Goal: Transaction & Acquisition: Purchase product/service

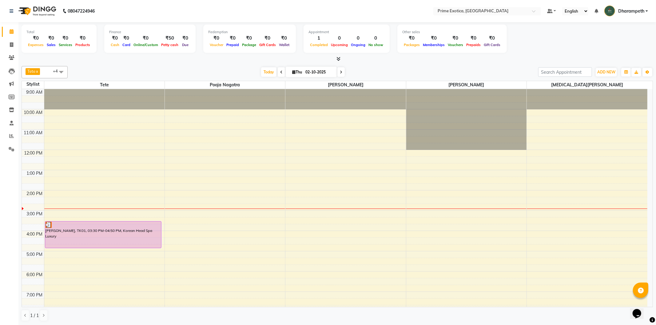
click at [504, 193] on div "9:00 AM 10:00 AM 11:00 AM 12:00 PM 1:00 PM 2:00 PM 3:00 PM 4:00 PM 5:00 PM 6:00…" at bounding box center [334, 231] width 625 height 284
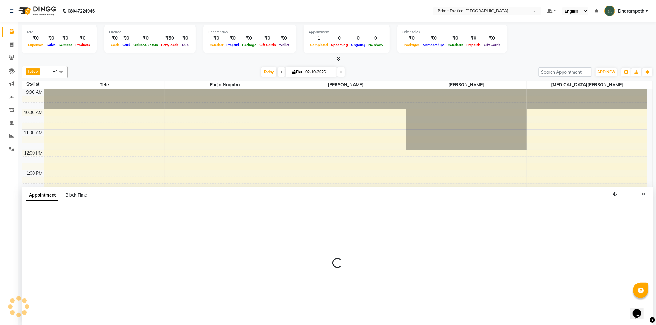
select select "38194"
select select "840"
select select "tentative"
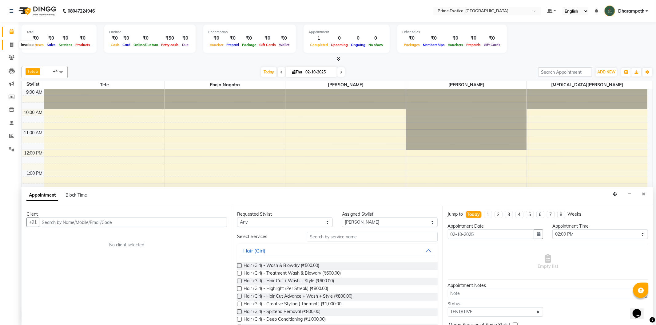
click at [8, 46] on span at bounding box center [11, 44] width 11 height 7
select select "service"
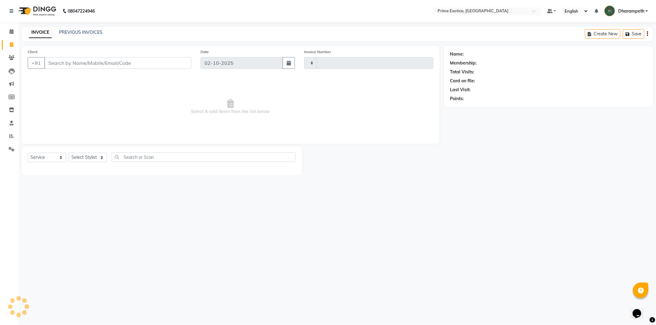
type input "1071"
select select "5380"
click at [10, 33] on icon at bounding box center [12, 31] width 4 height 5
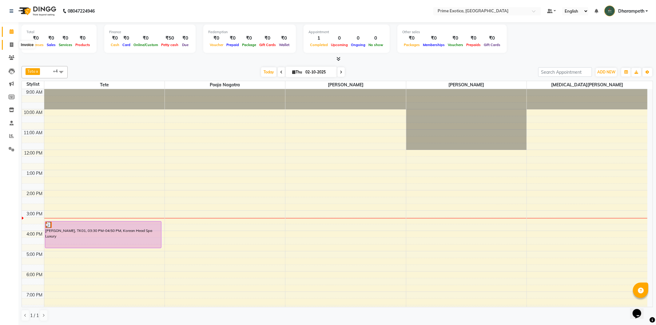
click at [9, 44] on span at bounding box center [11, 44] width 11 height 7
select select "service"
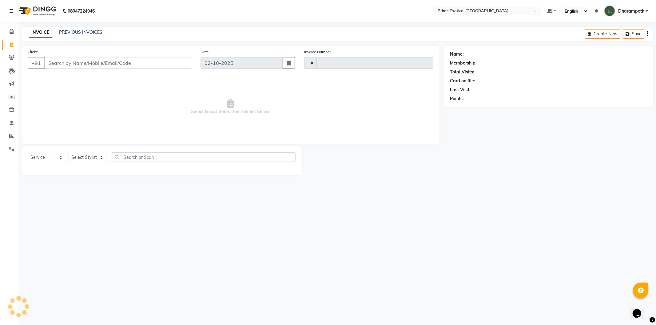
type input "1071"
select select "5380"
select select "80928"
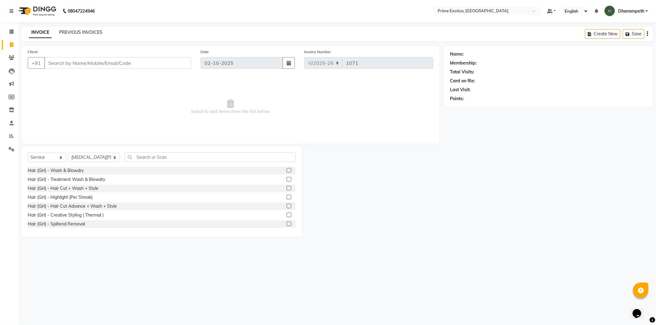
click at [72, 35] on link "PREVIOUS INVOICES" at bounding box center [80, 33] width 43 height 6
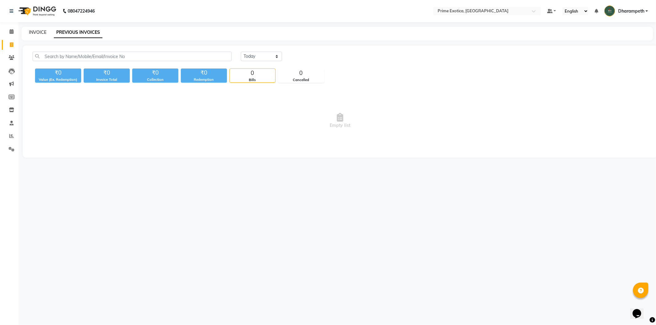
click at [31, 33] on link "INVOICE" at bounding box center [38, 33] width 18 height 6
select select "5380"
select select "service"
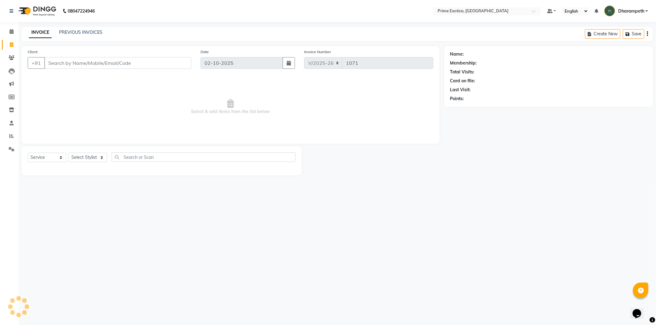
select select "80928"
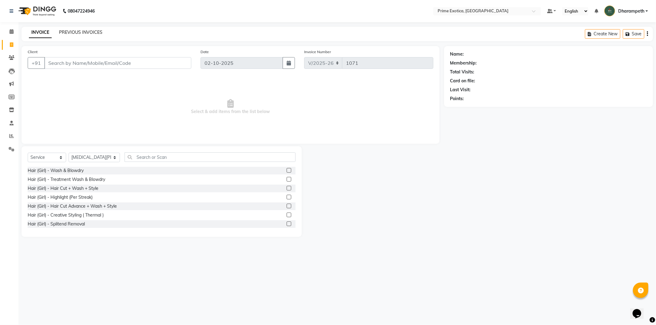
click at [74, 35] on link "PREVIOUS INVOICES" at bounding box center [80, 33] width 43 height 6
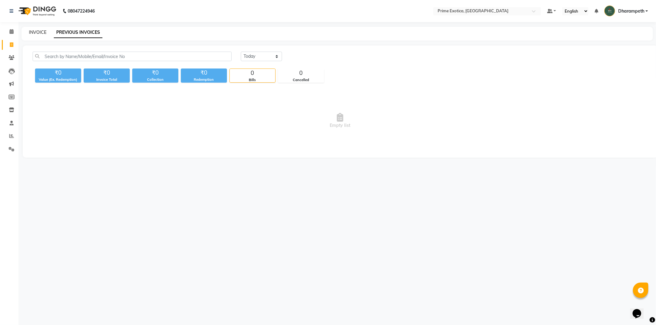
click at [41, 31] on link "INVOICE" at bounding box center [38, 33] width 18 height 6
select select "service"
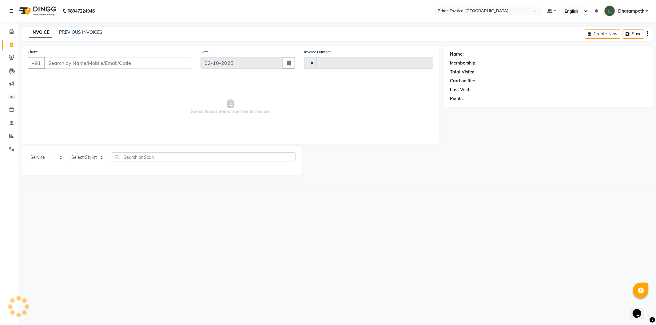
type input "1071"
select select "5380"
select select "80928"
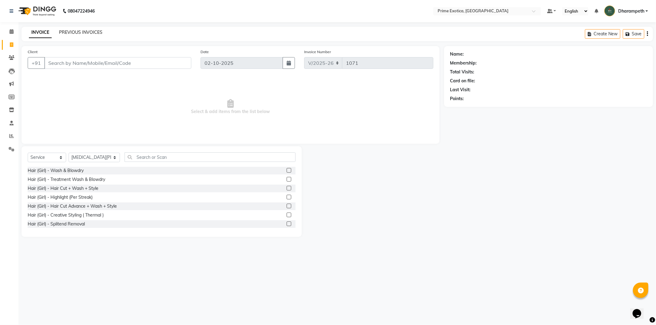
click at [74, 32] on link "PREVIOUS INVOICES" at bounding box center [80, 33] width 43 height 6
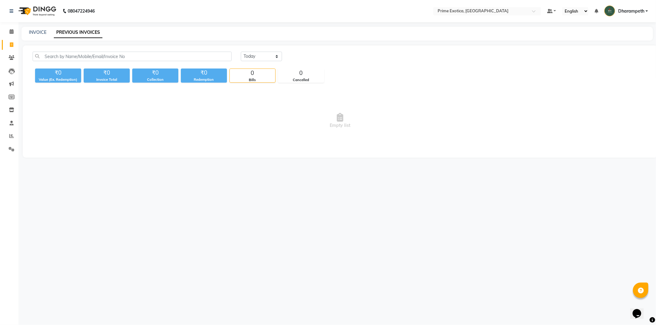
drag, startPoint x: 389, startPoint y: 128, endPoint x: 392, endPoint y: 133, distance: 5.9
click at [392, 133] on span "Empty list" at bounding box center [340, 120] width 615 height 61
click at [7, 32] on span at bounding box center [11, 31] width 11 height 7
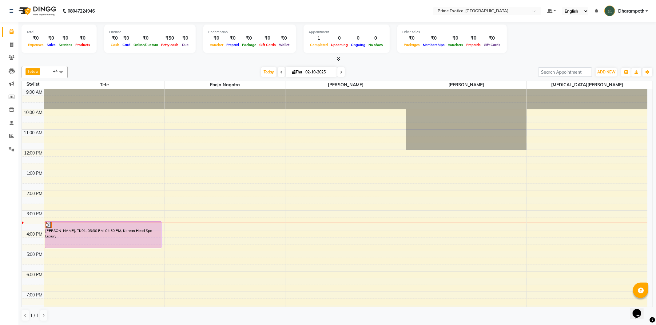
click at [340, 74] on span at bounding box center [340, 72] width 7 height 10
type input "03-10-2025"
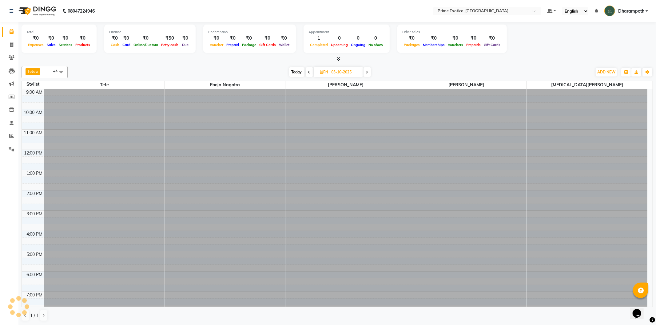
scroll to position [67, 0]
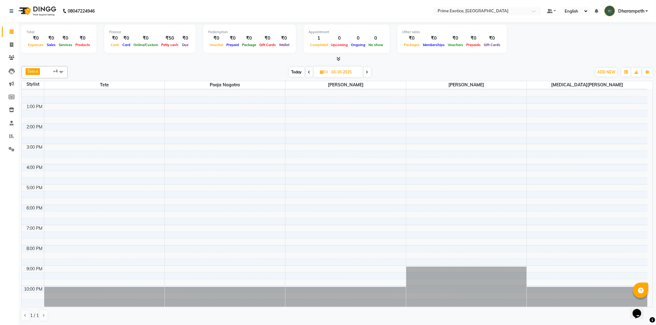
click at [60, 72] on span at bounding box center [61, 72] width 12 height 12
click at [27, 88] on div "Select All" at bounding box center [44, 90] width 39 height 6
checkbox input "true"
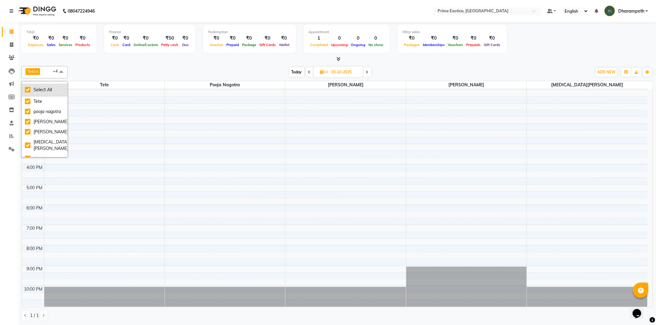
checkbox input "true"
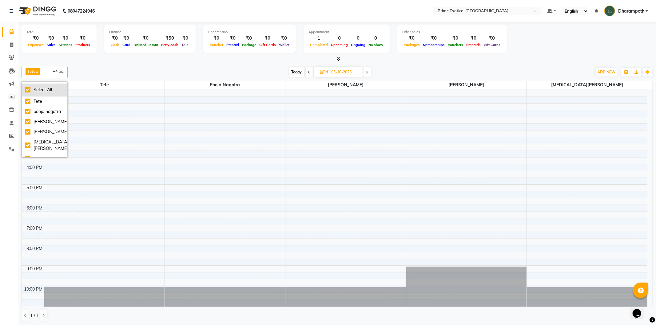
checkbox input "true"
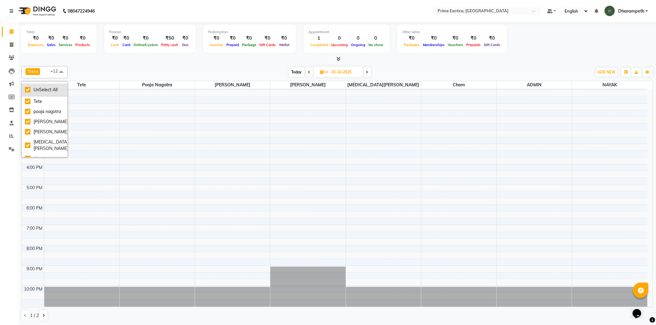
click at [27, 88] on div "UnSelect All" at bounding box center [44, 90] width 39 height 6
checkbox input "false"
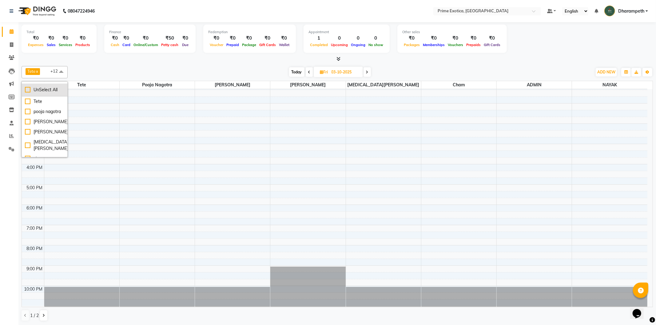
checkbox input "false"
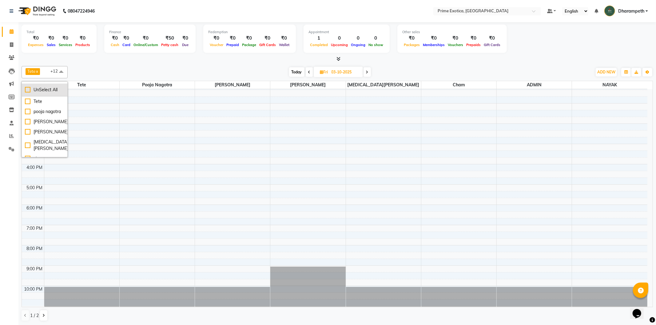
checkbox input "false"
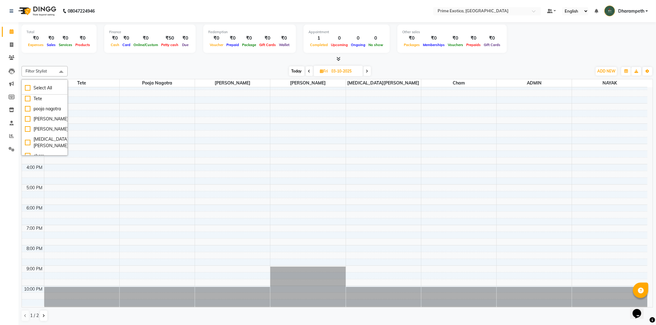
scroll to position [0, 0]
click at [648, 71] on icon "button" at bounding box center [647, 71] width 4 height 4
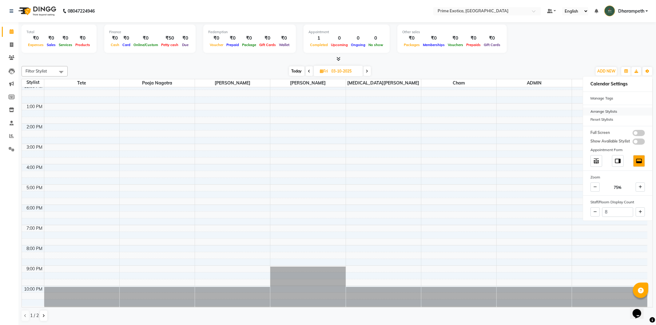
click at [611, 110] on div "Arrange Stylists" at bounding box center [617, 112] width 69 height 8
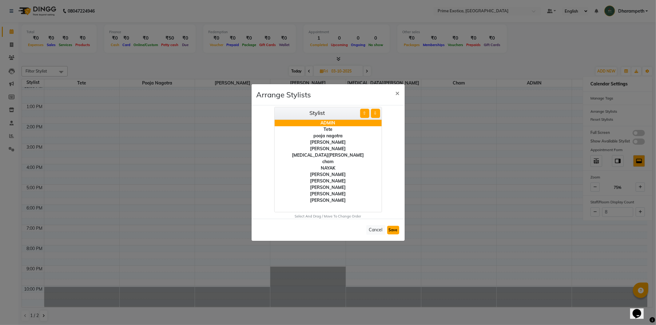
click at [396, 230] on button "Save" at bounding box center [393, 230] width 12 height 9
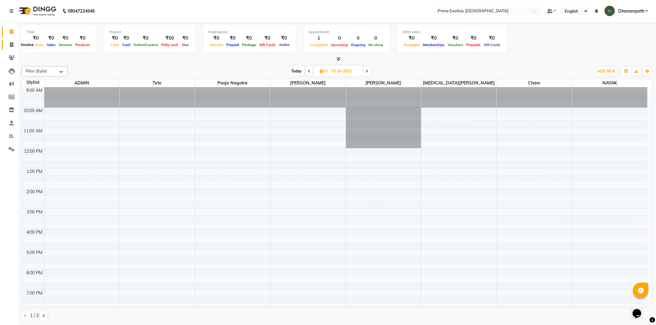
click at [10, 48] on span at bounding box center [11, 44] width 11 height 7
select select "5380"
select select "service"
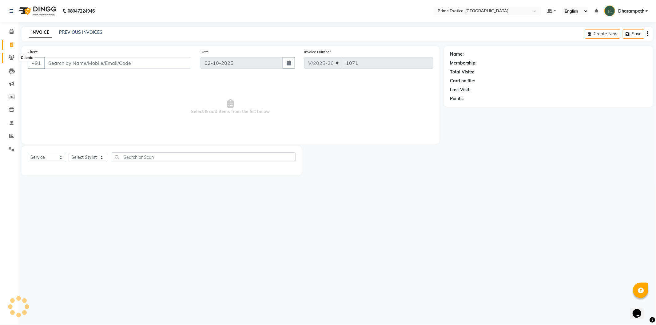
click at [11, 56] on icon at bounding box center [12, 57] width 6 height 5
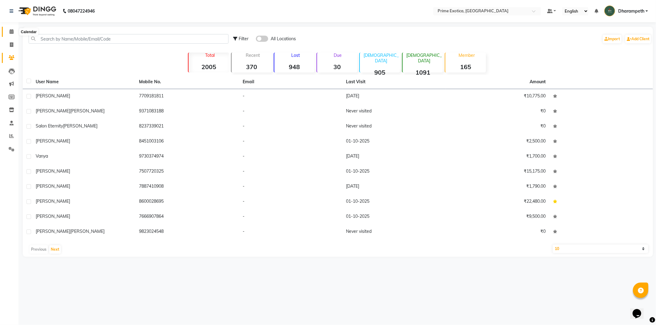
click at [9, 33] on span at bounding box center [11, 31] width 11 height 7
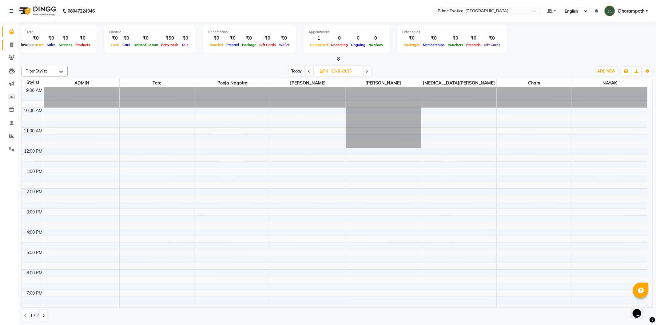
click at [9, 47] on span at bounding box center [11, 44] width 11 height 7
select select "5380"
select select "service"
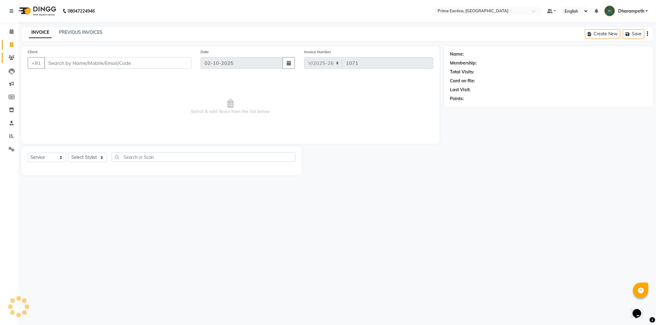
select select "80928"
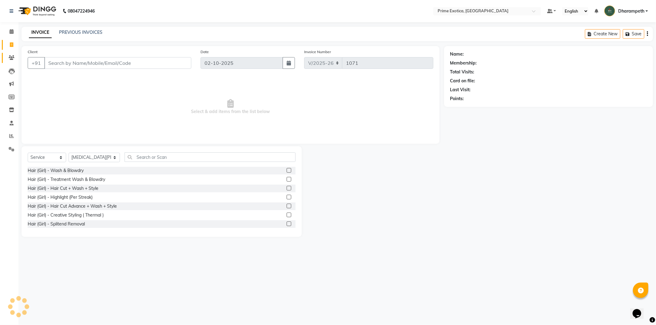
click at [11, 54] on link "Clients" at bounding box center [9, 58] width 15 height 10
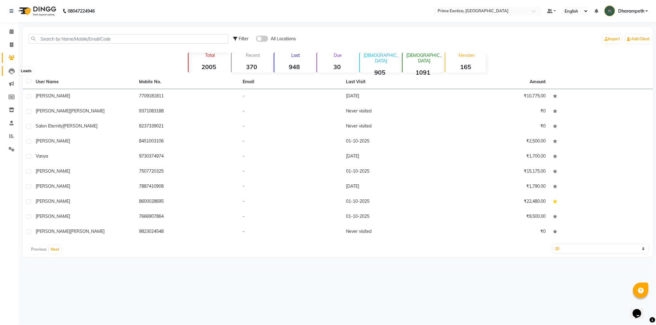
click at [13, 69] on icon at bounding box center [12, 71] width 6 height 6
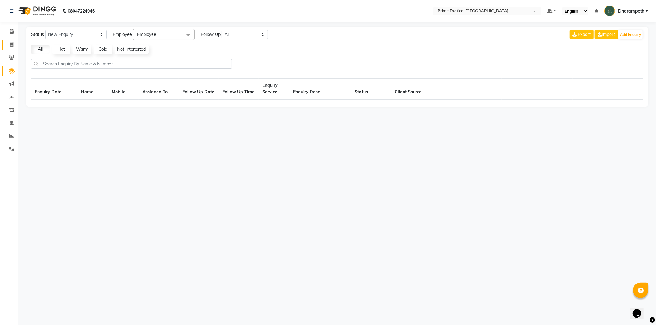
select select "10"
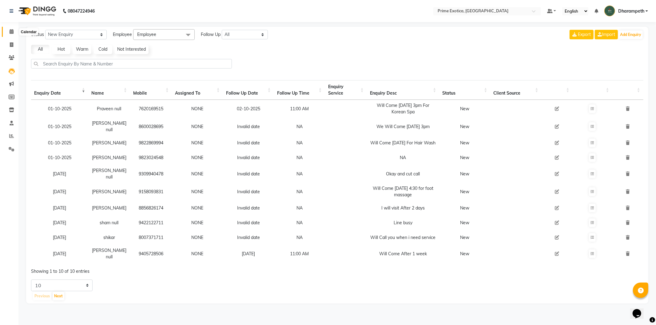
click at [10, 34] on span at bounding box center [11, 31] width 11 height 7
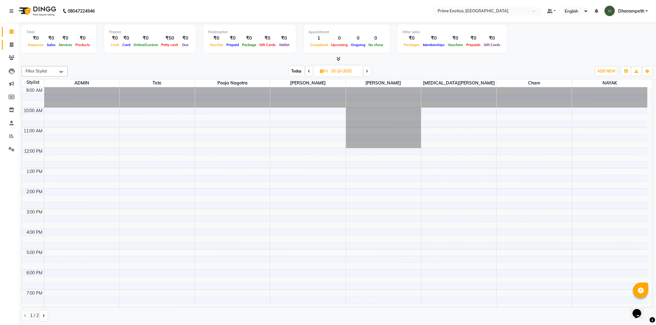
click at [12, 40] on link "Invoice" at bounding box center [9, 45] width 15 height 10
click at [14, 40] on link "Invoice" at bounding box center [9, 45] width 15 height 10
click at [109, 66] on app-home "08047224946 Select Location × Prime Exotica, Dharampeth Default Panel My Panel …" at bounding box center [328, 163] width 656 height 326
select select "service"
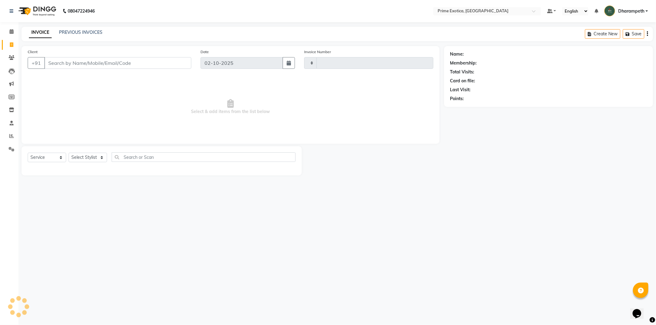
type input "1071"
select select "5380"
select select "80928"
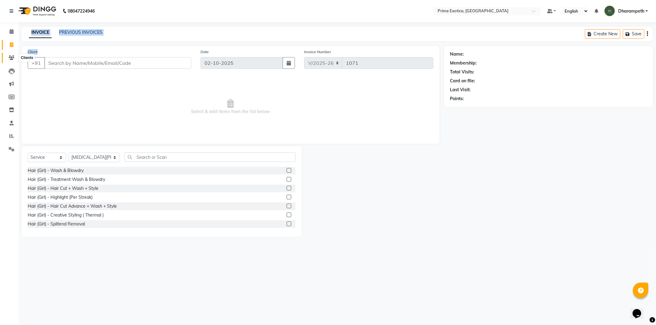
click at [7, 56] on span at bounding box center [11, 57] width 11 height 7
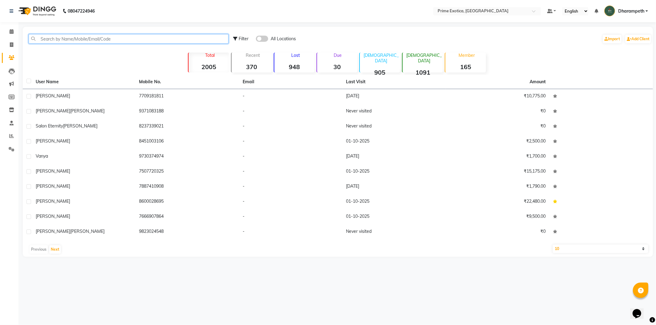
click at [84, 40] on input "text" at bounding box center [129, 39] width 200 height 10
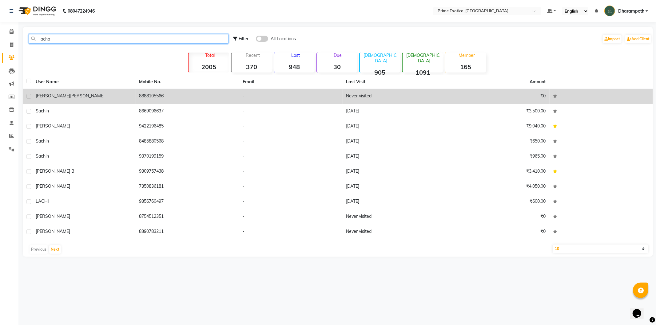
type input "acha"
click at [135, 96] on td "Achal Rathi" at bounding box center [84, 96] width 104 height 15
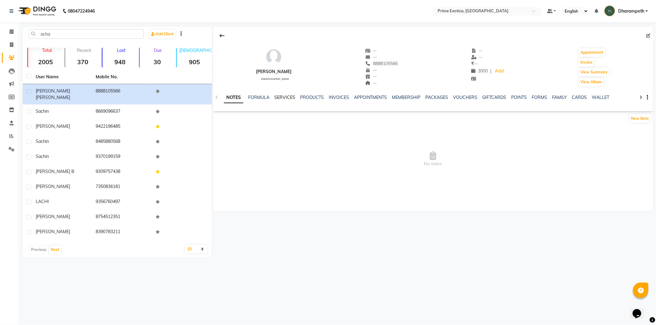
click at [280, 97] on link "SERVICES" at bounding box center [284, 98] width 21 height 6
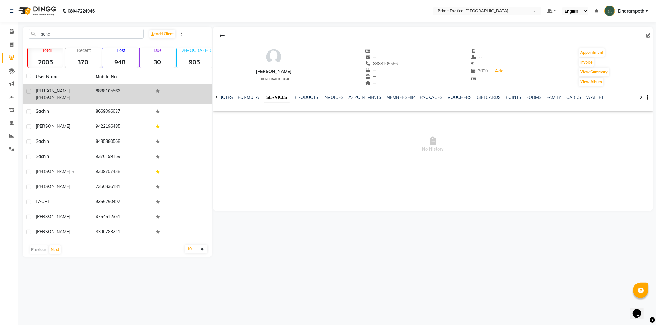
drag, startPoint x: 98, startPoint y: 91, endPoint x: 129, endPoint y: 95, distance: 30.9
click at [129, 95] on td "8888105566" at bounding box center [122, 94] width 60 height 20
drag, startPoint x: 95, startPoint y: 90, endPoint x: 130, endPoint y: 93, distance: 35.2
click at [130, 93] on td "8888105566" at bounding box center [122, 94] width 60 height 20
copy td "8888105566"
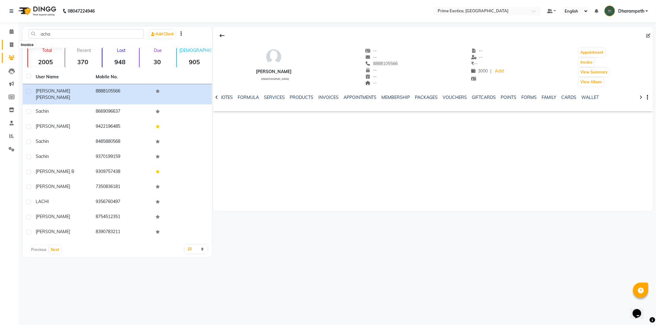
click at [10, 44] on icon at bounding box center [11, 44] width 3 height 5
select select "5380"
select select "service"
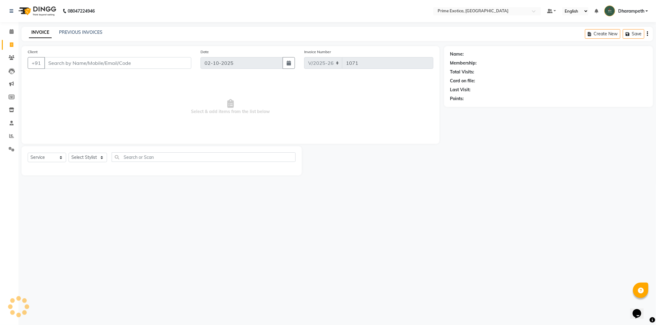
select select "80928"
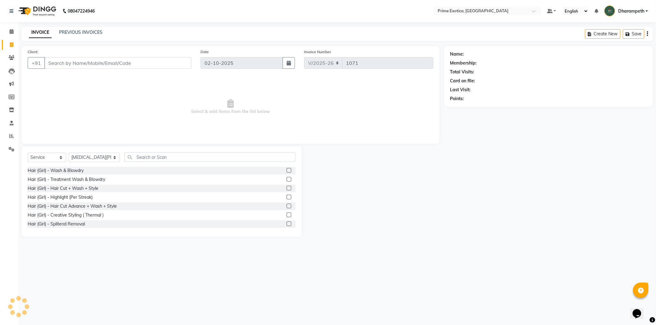
click at [71, 61] on input "Client" at bounding box center [117, 63] width 147 height 12
click at [74, 63] on input "Client" at bounding box center [117, 63] width 147 height 12
type input "8888105566"
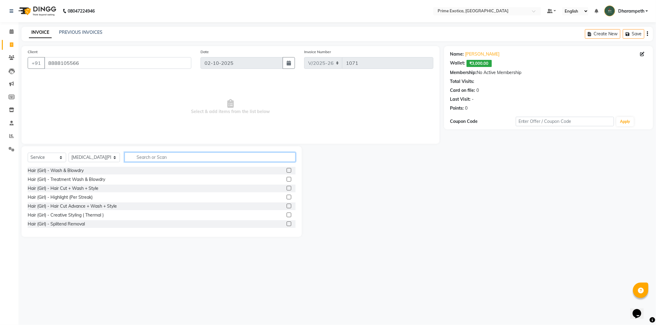
click at [157, 158] on input "text" at bounding box center [209, 157] width 171 height 10
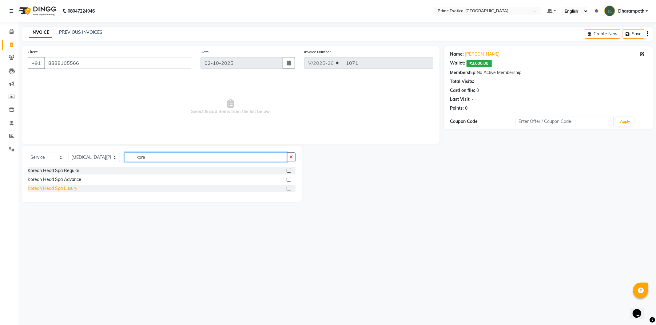
type input "kore"
click at [75, 191] on div "Korean Head Spa Luxury" at bounding box center [52, 188] width 49 height 6
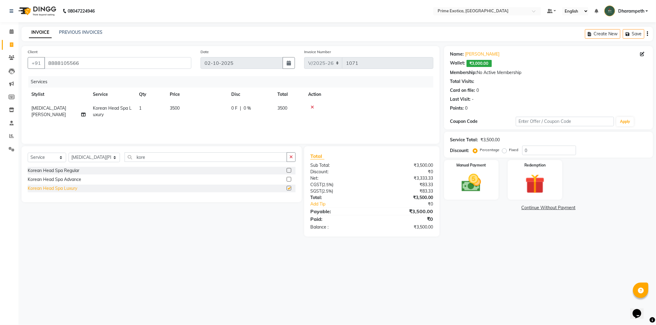
checkbox input "false"
click at [190, 109] on td "3500" at bounding box center [196, 111] width 61 height 20
select select "80928"
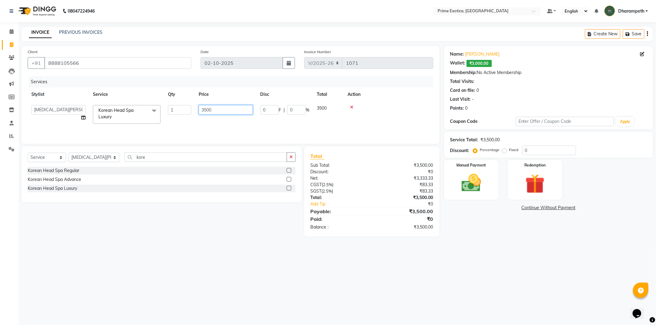
drag, startPoint x: 223, startPoint y: 109, endPoint x: 189, endPoint y: 111, distance: 33.9
click at [189, 111] on tr "Abhijet ADMIN ANGELA S JOHN cham Darshan Gaikwad Dipak Narnaware Kashish Mukesh…" at bounding box center [230, 114] width 405 height 26
type input "3000"
click at [112, 276] on div "08047224946 Select Location × Prime Exotica, Dharampeth Default Panel My Panel …" at bounding box center [328, 162] width 656 height 325
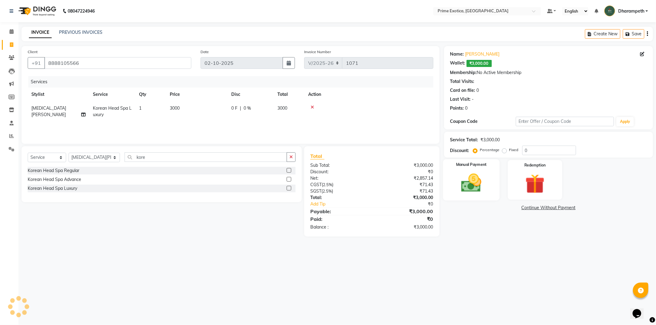
click at [467, 182] on img at bounding box center [471, 183] width 33 height 23
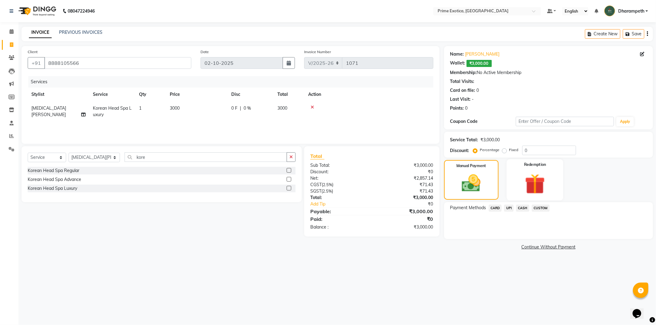
click at [523, 197] on div "Redemption" at bounding box center [534, 179] width 57 height 41
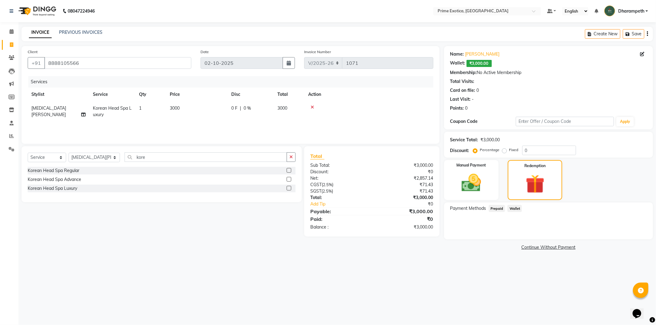
click at [517, 211] on span "Wallet" at bounding box center [514, 208] width 14 height 7
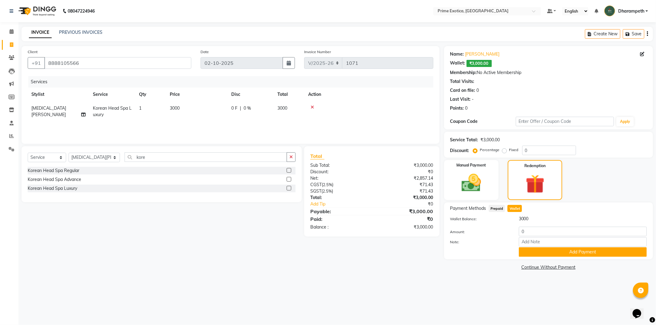
click at [487, 276] on main "INVOICE PREVIOUS INVOICES Create New Save Client +91 8888105566 Date 02-10-2025…" at bounding box center [336, 154] width 637 height 254
click at [533, 228] on input "0" at bounding box center [583, 232] width 128 height 10
type input "3000"
drag, startPoint x: 143, startPoint y: 158, endPoint x: 117, endPoint y: 158, distance: 26.4
click at [124, 158] on input "kore" at bounding box center [205, 157] width 162 height 10
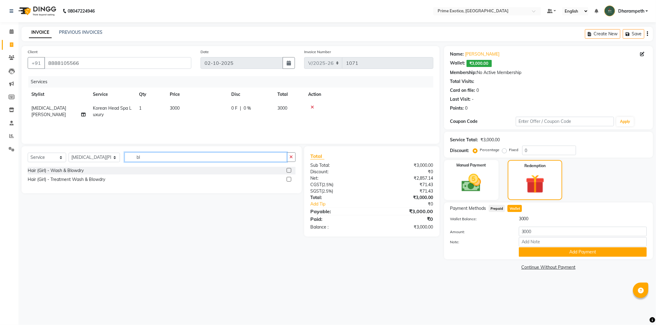
type input "b"
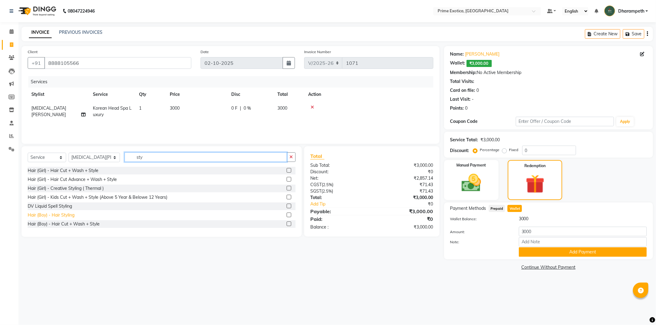
type input "sty"
click at [70, 216] on div "Hair (Boy) - Hair Styling" at bounding box center [51, 215] width 47 height 6
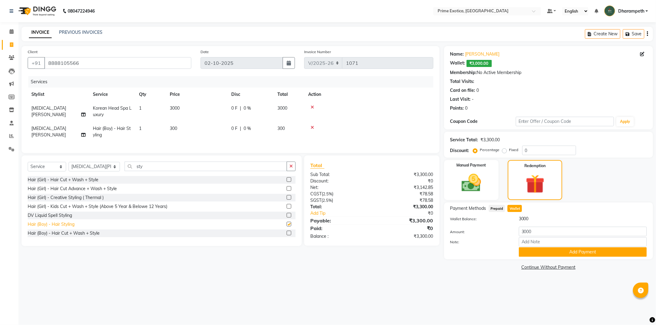
checkbox input "false"
click at [312, 127] on icon at bounding box center [311, 127] width 3 height 4
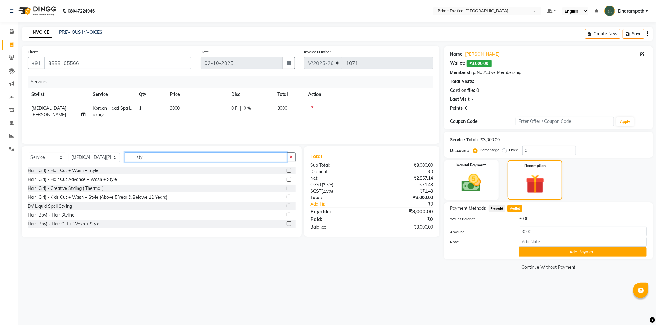
drag, startPoint x: 179, startPoint y: 161, endPoint x: 114, endPoint y: 158, distance: 64.6
click at [124, 158] on input "sty" at bounding box center [205, 157] width 162 height 10
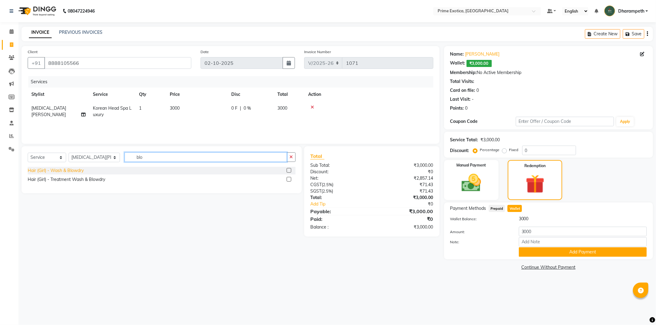
type input "blo"
click at [81, 171] on div "Hair (Girl) - Wash & Blowdry" at bounding box center [56, 171] width 56 height 6
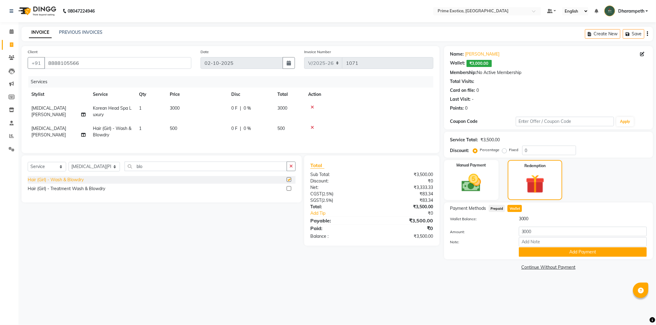
checkbox input "false"
drag, startPoint x: 150, startPoint y: 174, endPoint x: 122, endPoint y: 173, distance: 28.3
click at [124, 171] on input "blo" at bounding box center [205, 167] width 162 height 10
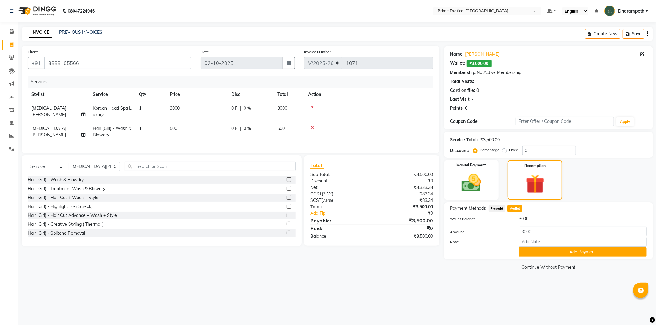
click at [187, 127] on td "500" at bounding box center [196, 132] width 61 height 20
select select "80928"
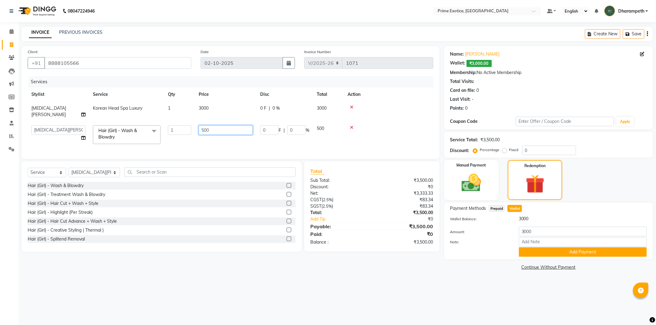
drag, startPoint x: 213, startPoint y: 125, endPoint x: 195, endPoint y: 126, distance: 18.5
click at [195, 126] on td "500" at bounding box center [225, 135] width 61 height 26
type input "600"
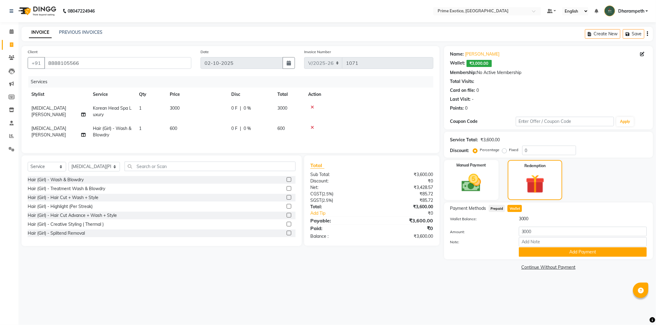
click at [305, 264] on div "Client +91 8888105566 Date 02-10-2025 Invoice Number V/2025 V/2025-26 1071 Serv…" at bounding box center [230, 159] width 427 height 226
click at [541, 252] on button "Add Payment" at bounding box center [583, 252] width 128 height 10
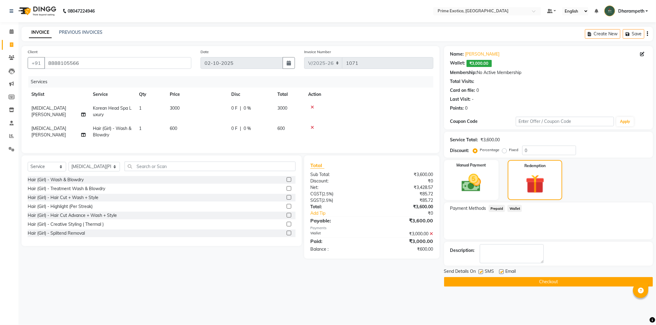
click at [493, 209] on span "Prepaid" at bounding box center [496, 208] width 17 height 7
click at [497, 208] on span "Prepaid" at bounding box center [496, 208] width 17 height 7
click at [481, 192] on img at bounding box center [471, 183] width 33 height 23
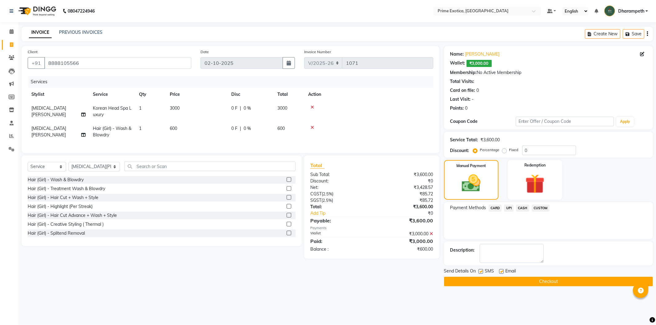
click at [521, 208] on span "CASH" at bounding box center [522, 208] width 13 height 7
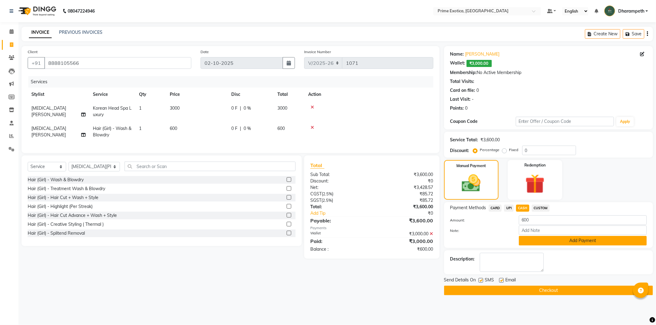
click at [561, 241] on button "Add Payment" at bounding box center [583, 241] width 128 height 10
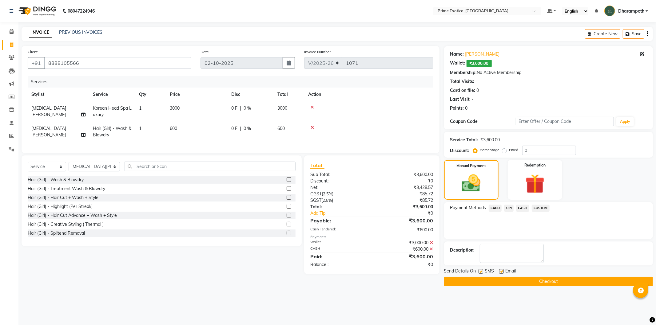
click at [481, 282] on button "Checkout" at bounding box center [548, 282] width 209 height 10
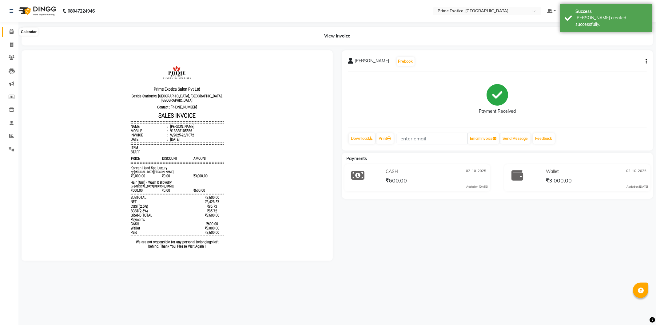
click at [12, 33] on icon at bounding box center [12, 31] width 4 height 5
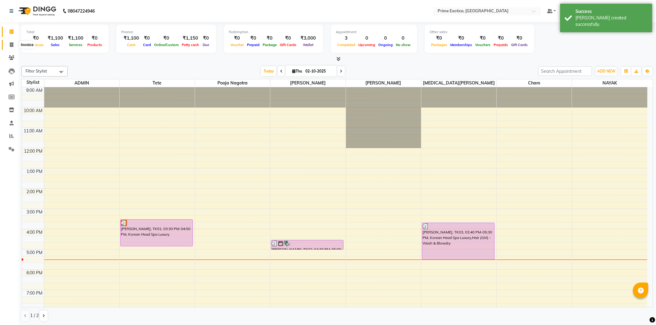
click at [13, 45] on icon at bounding box center [11, 44] width 3 height 5
select select "service"
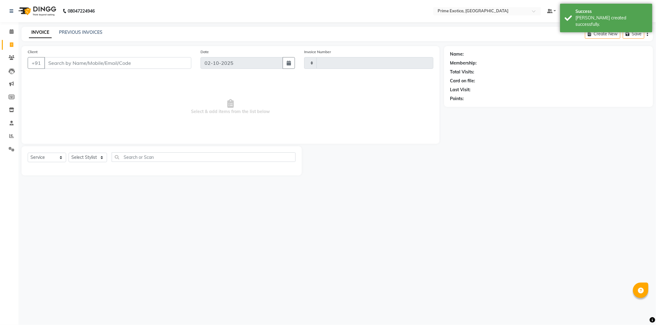
type input "1073"
select select "5380"
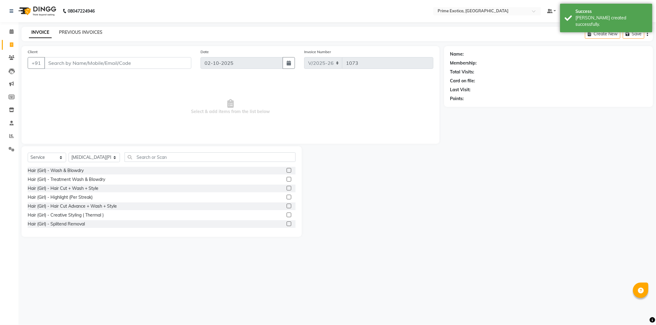
click at [76, 31] on link "PREVIOUS INVOICES" at bounding box center [80, 33] width 43 height 6
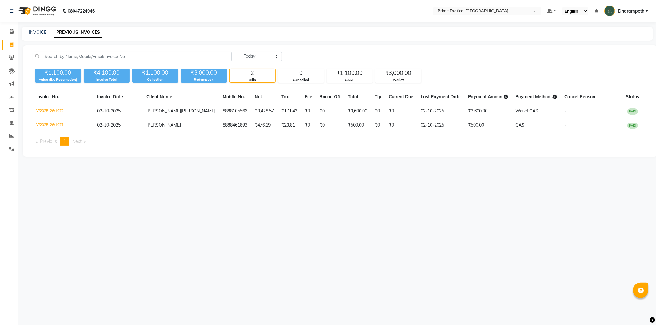
click at [655, 0] on html "08047224946 Select Location × Prime Exotica, Dharampeth Default Panel My Panel …" at bounding box center [328, 162] width 656 height 325
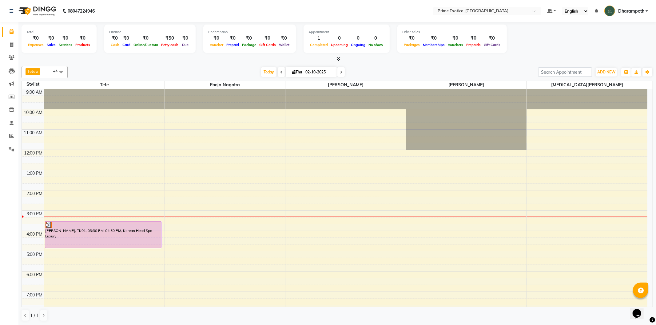
scroll to position [55, 0]
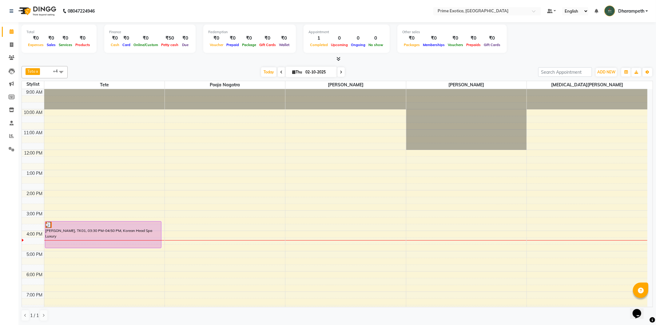
scroll to position [55, 0]
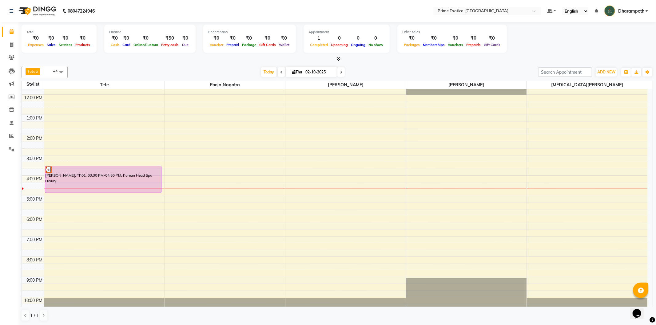
click at [574, 93] on tbody "9:00 AM 10:00 AM 11:00 AM 12:00 PM 1:00 PM 2:00 PM 3:00 PM 4:00 PM 5:00 PM 6:00…" at bounding box center [334, 176] width 625 height 284
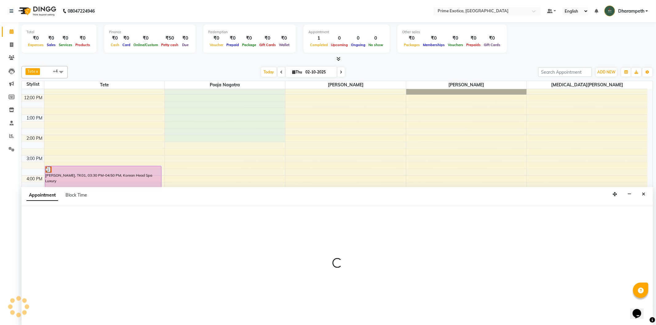
drag, startPoint x: 475, startPoint y: 89, endPoint x: 475, endPoint y: 94, distance: 4.9
click at [475, 91] on div at bounding box center [466, 64] width 120 height 61
select select "80927"
select select "705"
select select "tentative"
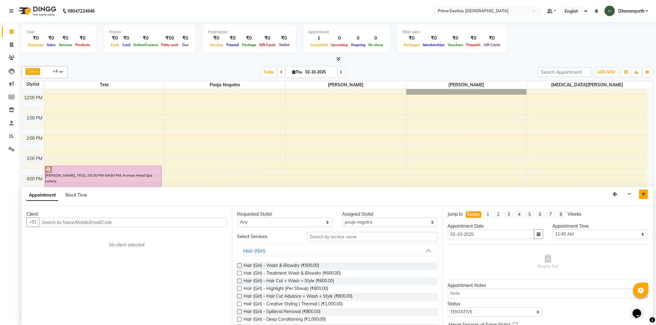
click at [644, 195] on icon "Close" at bounding box center [642, 194] width 3 height 4
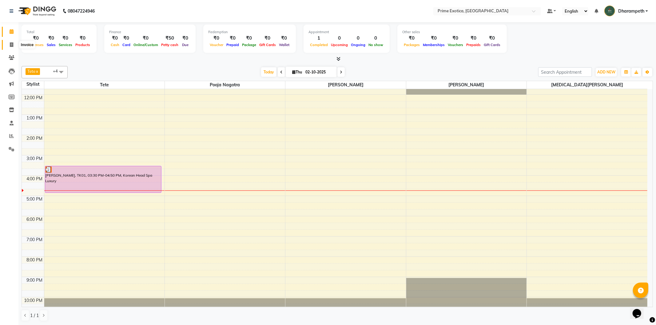
click at [13, 46] on span at bounding box center [11, 44] width 11 height 7
select select "5380"
select select "service"
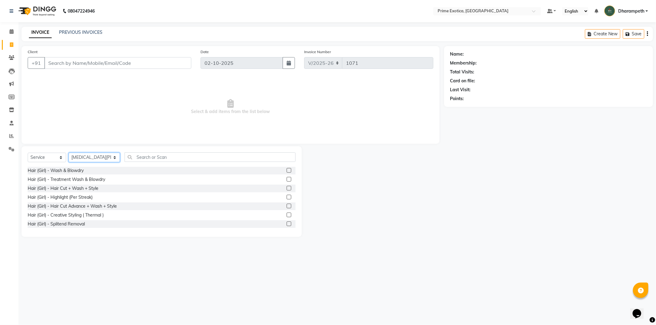
click at [85, 158] on select "Select Stylist Abhijet ADMIN ANGELA S JOHN cham Darshan Gaikwad Dipak Narnaware…" at bounding box center [94, 158] width 51 height 10
select select "65847"
click at [69, 153] on select "Select Stylist Abhijet ADMIN ANGELA S JOHN cham Darshan Gaikwad Dipak Narnaware…" at bounding box center [94, 158] width 51 height 10
click at [139, 159] on input "text" at bounding box center [209, 157] width 171 height 10
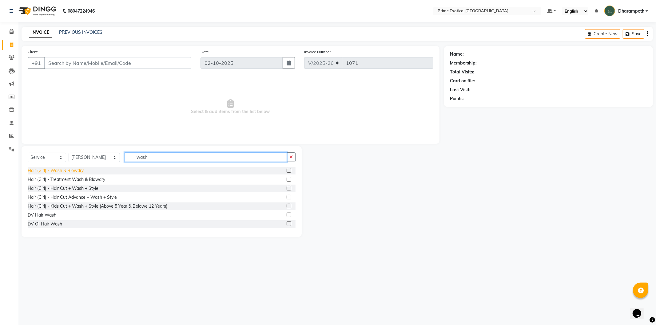
type input "wash"
click at [84, 171] on div "Hair (Girl) - Wash & Blowdry" at bounding box center [56, 171] width 56 height 6
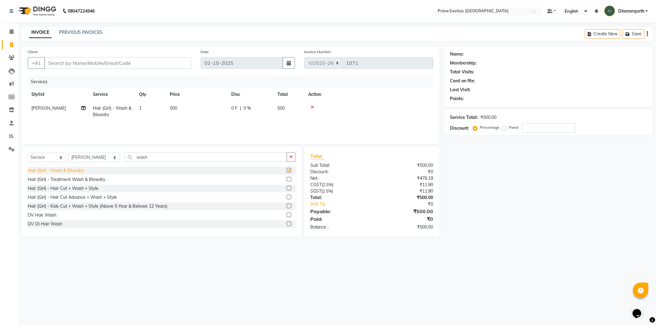
checkbox input "false"
click at [173, 63] on input "Client" at bounding box center [117, 63] width 147 height 12
type input "8"
type input "0"
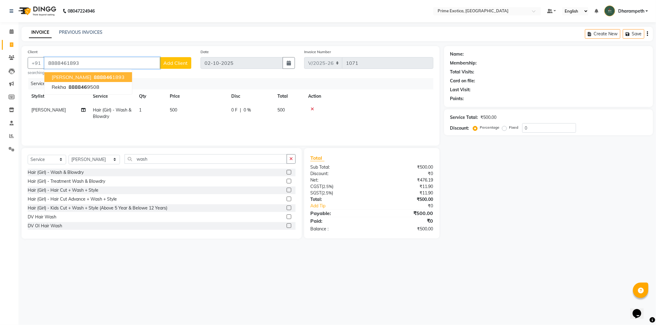
type input "8888461893"
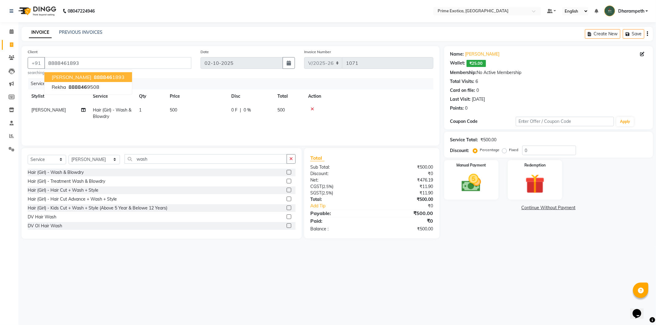
click at [108, 77] on ngb-highlight "888846 1893" at bounding box center [109, 77] width 32 height 6
click at [464, 192] on img at bounding box center [471, 183] width 33 height 23
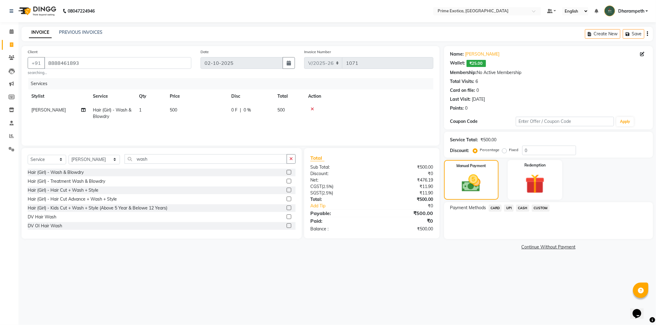
click at [524, 211] on span "CASH" at bounding box center [522, 208] width 13 height 7
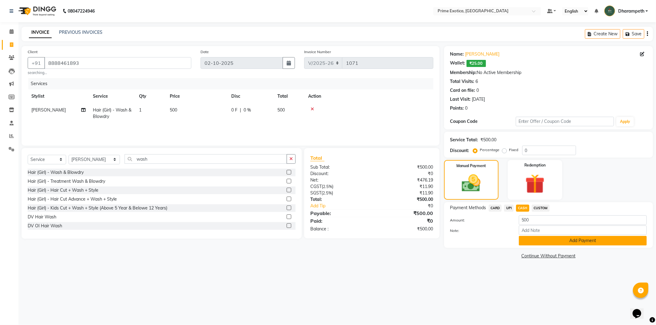
click at [538, 240] on button "Add Payment" at bounding box center [583, 241] width 128 height 10
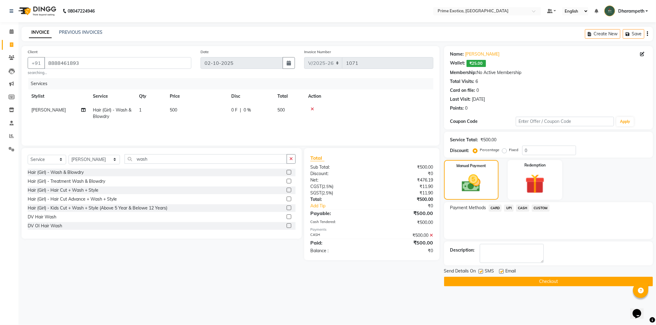
click at [533, 283] on button "Checkout" at bounding box center [548, 282] width 209 height 10
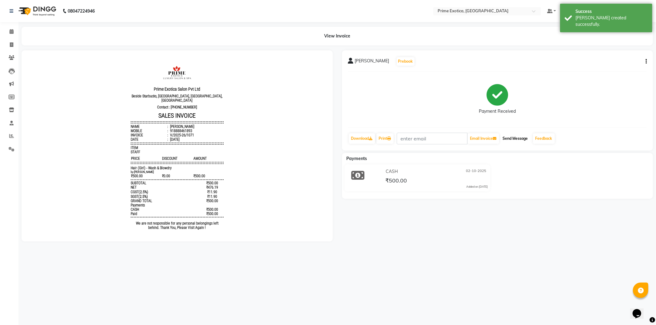
click at [518, 139] on button "Send Message" at bounding box center [515, 138] width 30 height 10
click at [10, 33] on icon at bounding box center [12, 31] width 4 height 5
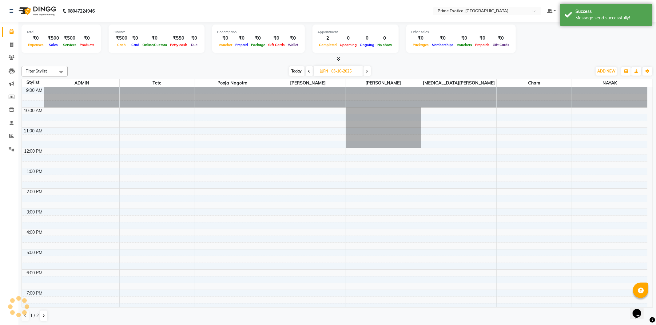
scroll to position [53, 0]
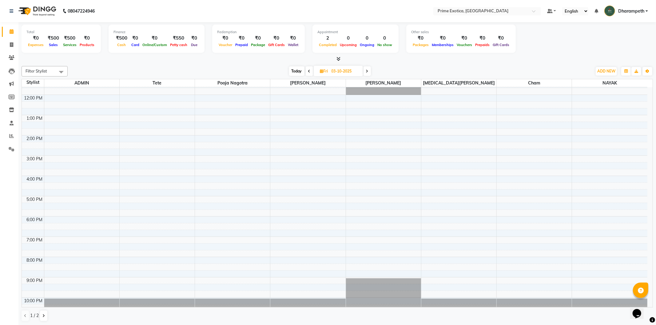
click at [309, 69] on icon at bounding box center [309, 71] width 2 height 4
type input "02-10-2025"
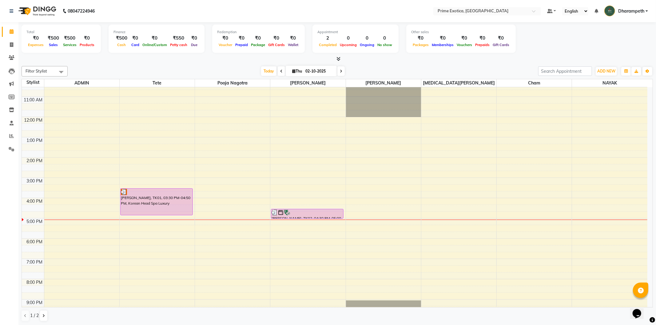
scroll to position [0, 0]
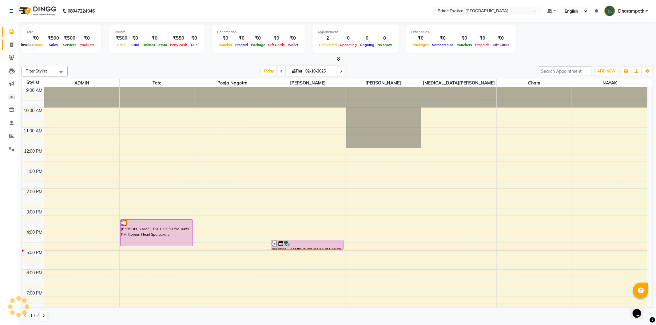
click at [10, 45] on icon at bounding box center [11, 44] width 3 height 5
select select "5380"
select select "service"
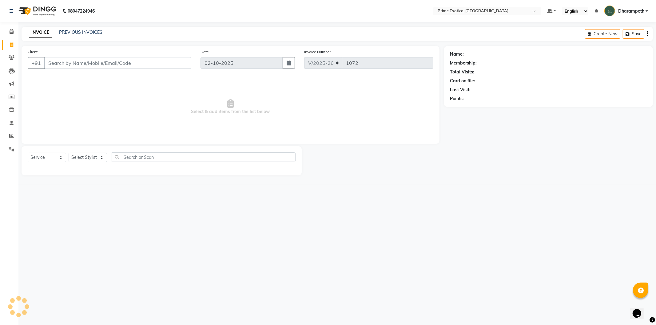
select select "80928"
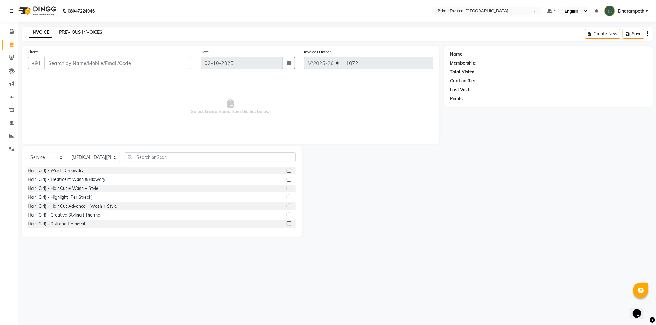
click at [86, 31] on link "PREVIOUS INVOICES" at bounding box center [80, 33] width 43 height 6
